Goal: Check status: Check status

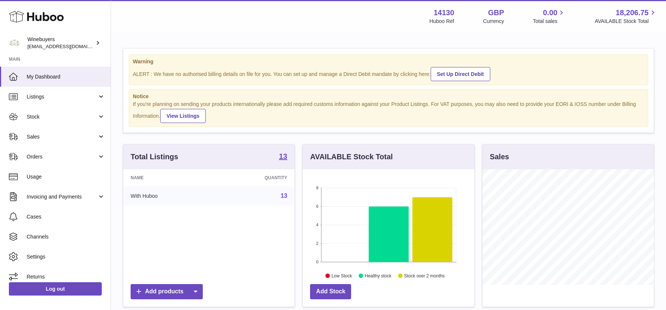
scroll to position [115, 171]
click at [47, 159] on span "Orders" at bounding box center [62, 156] width 71 height 7
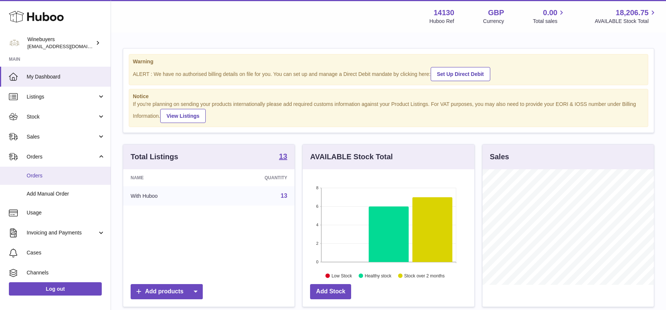
click at [48, 181] on link "Orders" at bounding box center [55, 175] width 111 height 18
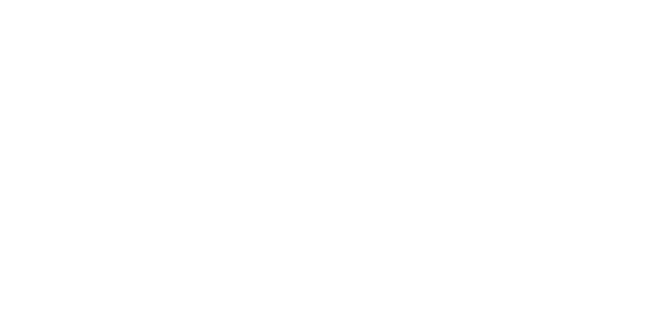
click at [54, 0] on html at bounding box center [333, 0] width 666 height 0
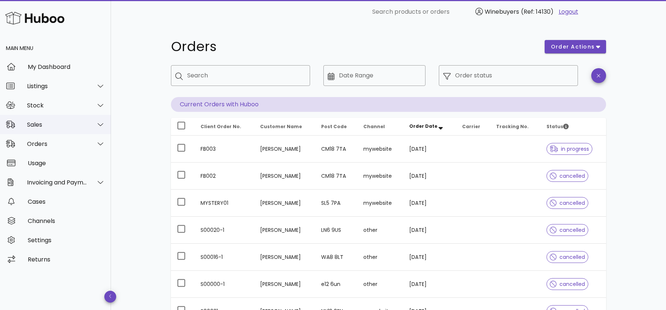
click at [56, 121] on div "Sales" at bounding box center [57, 124] width 60 height 7
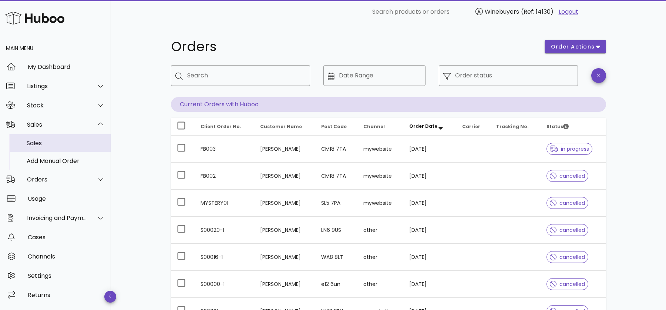
click at [41, 150] on div "Sales" at bounding box center [66, 143] width 78 height 16
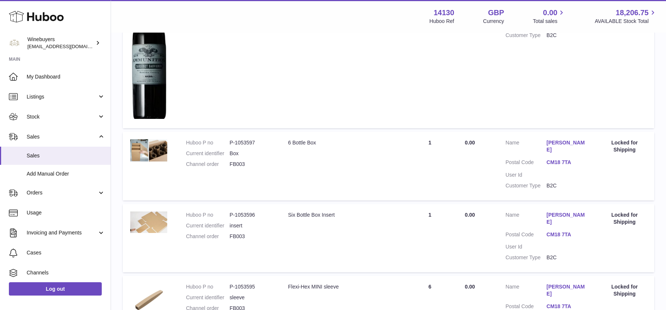
scroll to position [474, 0]
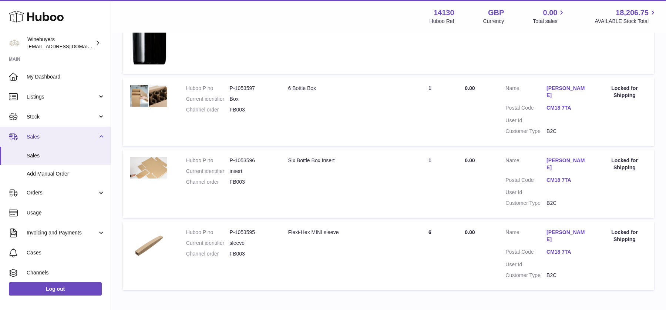
click at [58, 142] on link "Sales" at bounding box center [55, 136] width 111 height 20
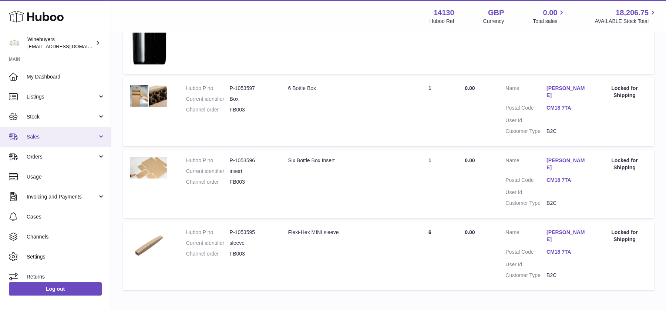
click at [58, 134] on span "Sales" at bounding box center [62, 136] width 71 height 7
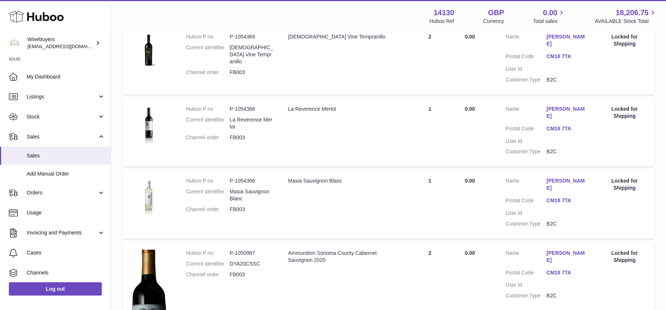
scroll to position [0, 0]
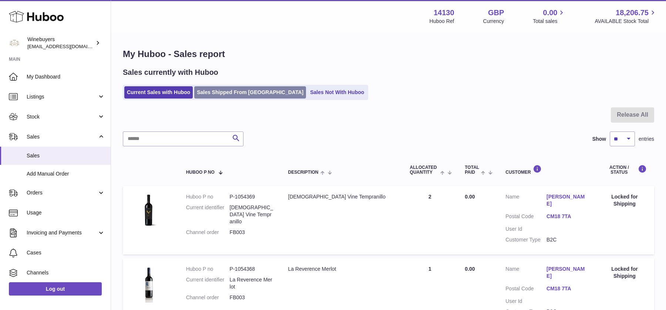
click at [238, 92] on link "Sales Shipped From Huboo" at bounding box center [250, 92] width 112 height 12
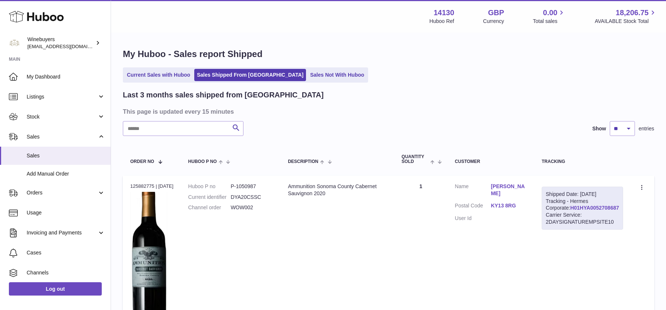
drag, startPoint x: 613, startPoint y: 213, endPoint x: 551, endPoint y: 214, distance: 62.1
click at [551, 214] on div "Shipped Date: 4th Oct 2025 Tracking - Hermes Corporate: H01HYA0052708687 Carrie…" at bounding box center [581, 207] width 81 height 43
click at [570, 210] on link "H01HYA0052708687" at bounding box center [594, 208] width 49 height 6
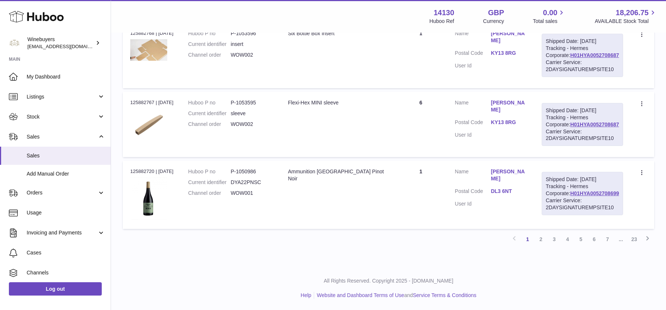
scroll to position [783, 0]
drag, startPoint x: 611, startPoint y: 193, endPoint x: 548, endPoint y: 193, distance: 62.5
click at [548, 193] on div "Shipped Date: 4th Oct 2025 Tracking - Hermes Corporate: H01HYA0052708699 Carrie…" at bounding box center [581, 193] width 81 height 43
copy link "H01HYA0052708699"
click at [582, 196] on link "H01HYA0052708699" at bounding box center [594, 193] width 49 height 6
